Goal: Task Accomplishment & Management: Complete application form

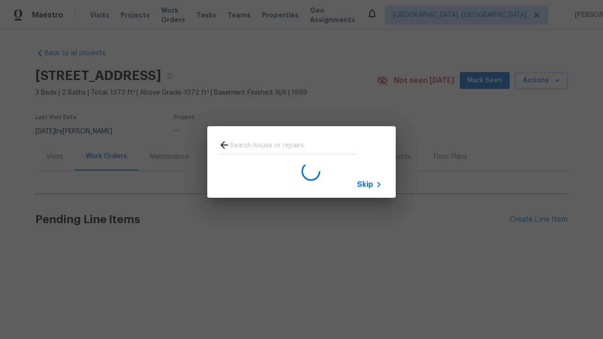
click at [365, 184] on span "Skip" at bounding box center [365, 184] width 16 height 9
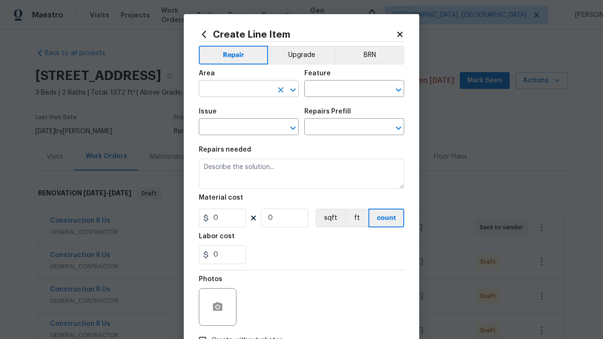
click at [236, 90] on input "text" at bounding box center [235, 89] width 73 height 15
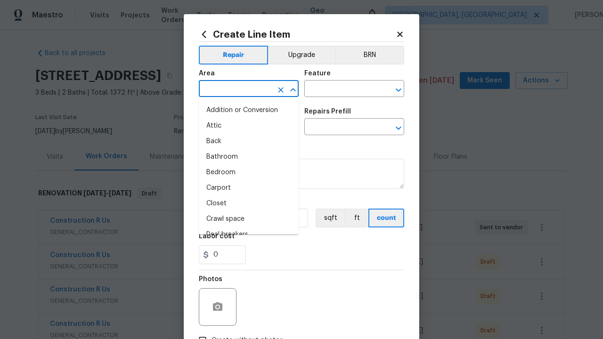
type input "Bedroom"
click at [249, 172] on li "Bedroom" at bounding box center [249, 173] width 100 height 16
type input "Bedroom"
click at [341, 90] on input "text" at bounding box center [340, 89] width 73 height 15
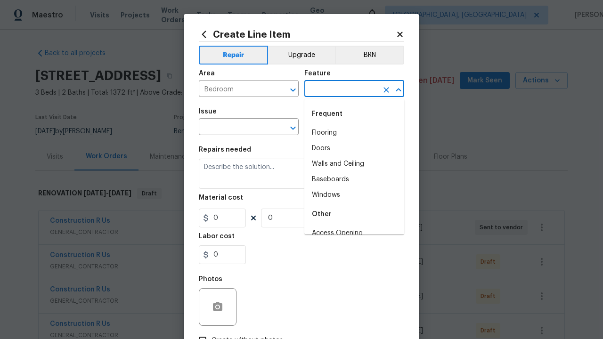
type input "Flooring"
click at [236, 128] on input "text" at bounding box center [235, 128] width 73 height 15
type input "Wallpaper"
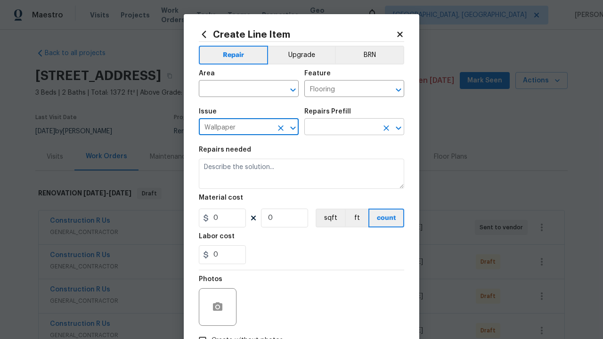
type input "Wallpaper"
click at [341, 128] on input "text" at bounding box center [340, 128] width 73 height 15
type input "Remove"
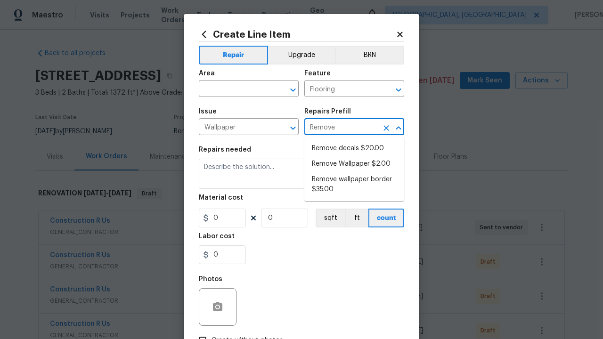
click at [354, 148] on li "Remove decals $20.00" at bounding box center [354, 149] width 100 height 16
type input "Walls and Ceiling"
type textarea "Remove decals from door/wall/ceiling"
type input "1"
type input "Remove decals $20.00"
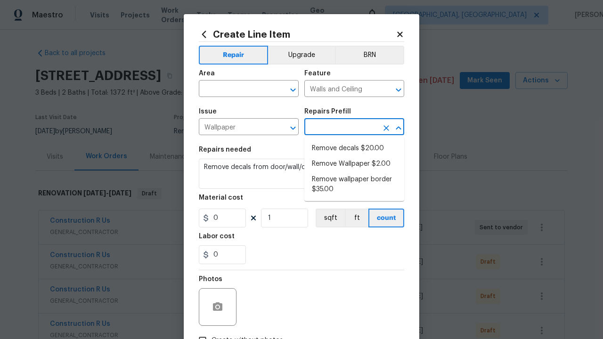
type input "20"
